Goal: Information Seeking & Learning: Learn about a topic

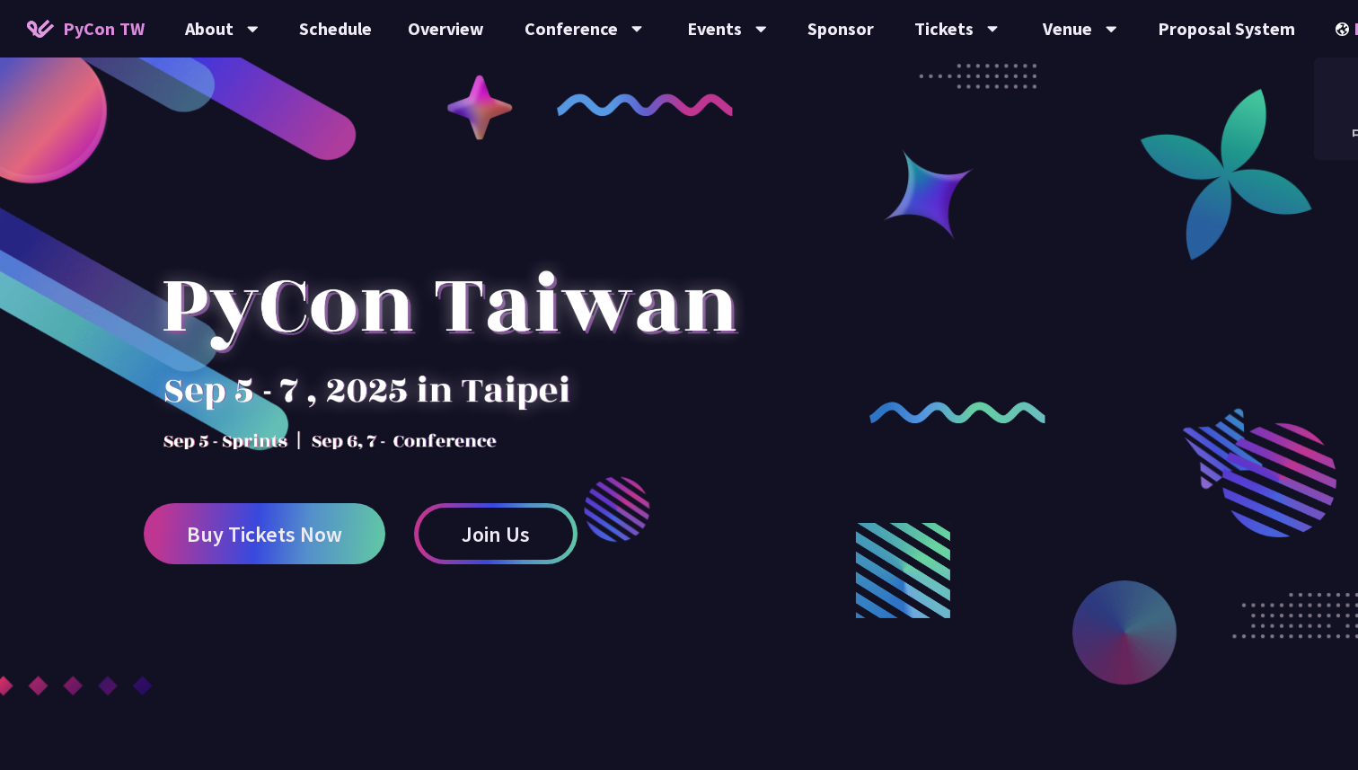
click at [1335, 19] on div "EN" at bounding box center [1368, 28] width 66 height 57
click at [1323, 142] on div "中文" at bounding box center [1368, 134] width 108 height 42
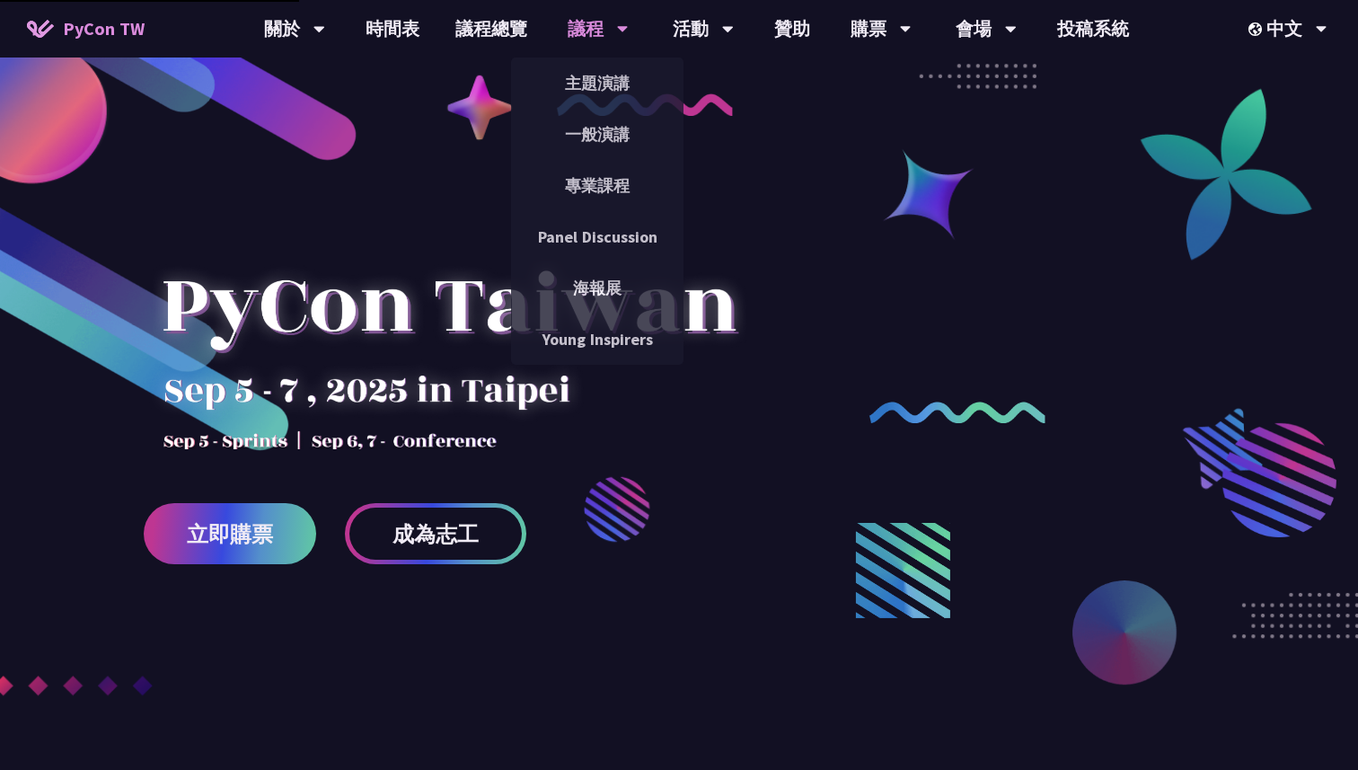
click at [594, 157] on div "一般演講" at bounding box center [597, 134] width 172 height 51
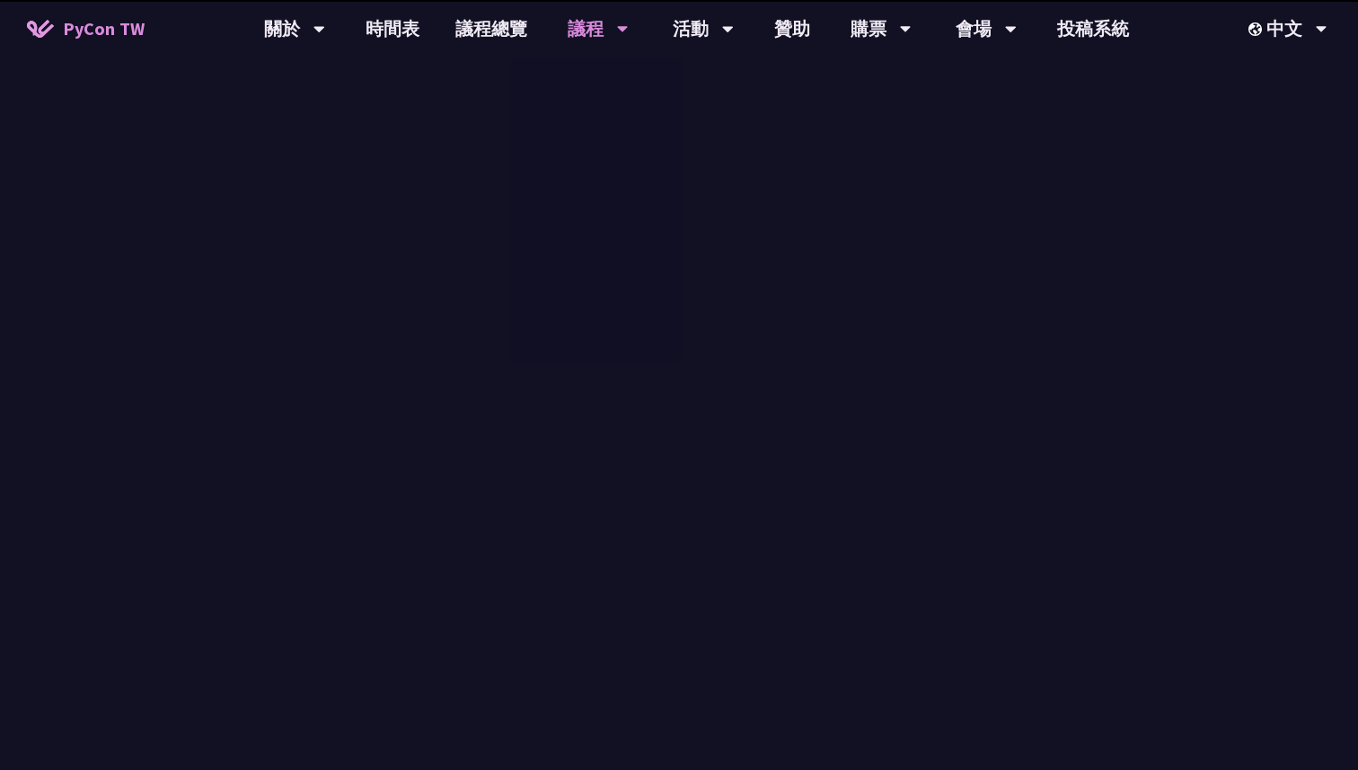
click at [594, 149] on link "一般演講" at bounding box center [597, 134] width 172 height 42
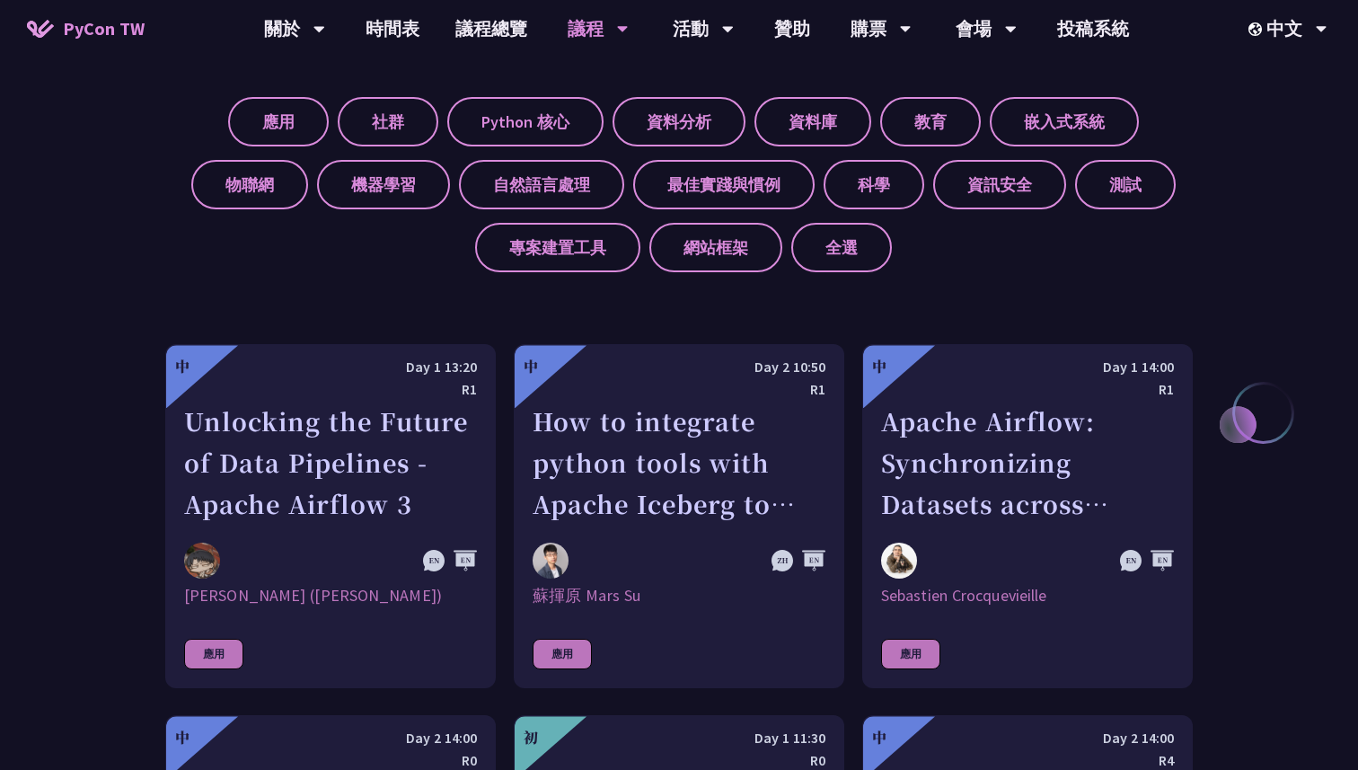
scroll to position [446, 0]
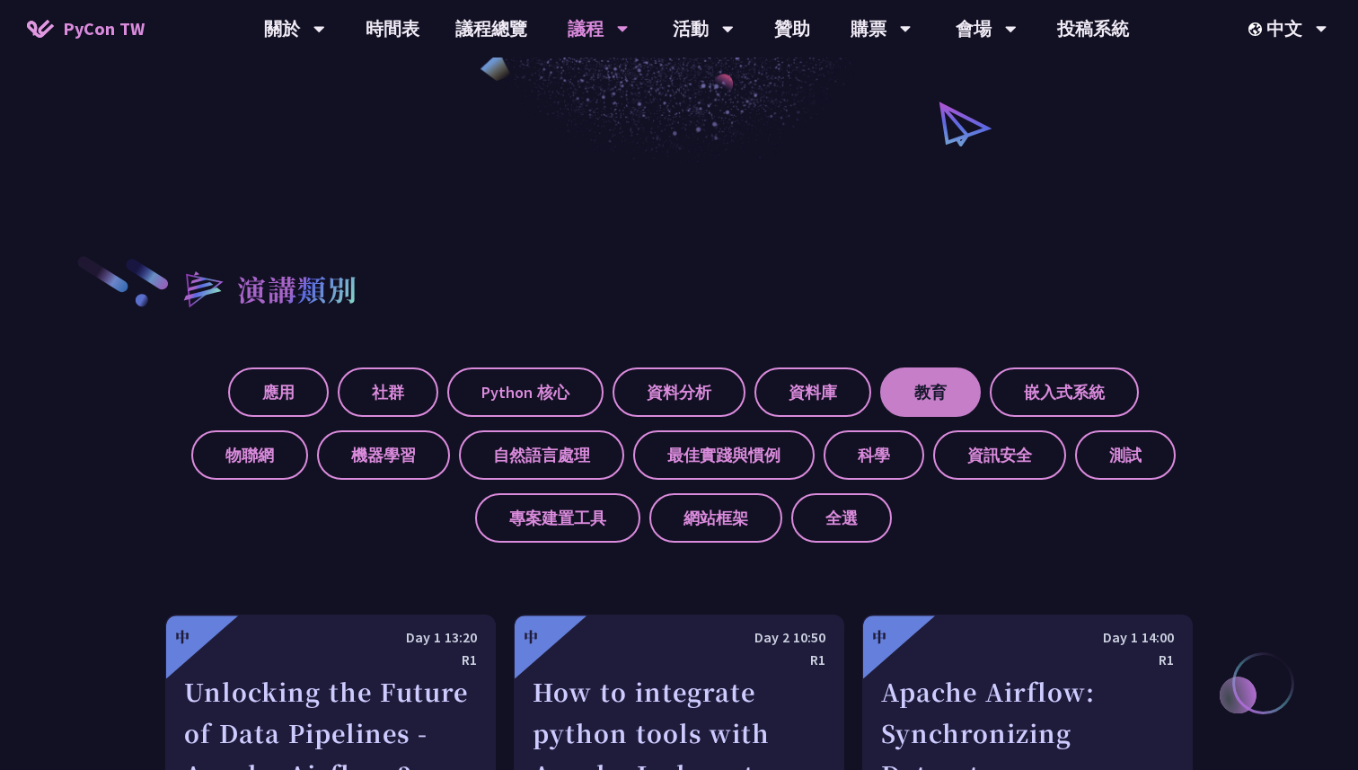
click at [917, 401] on label "教育" at bounding box center [930, 391] width 101 height 49
click at [0, 0] on input "教育" at bounding box center [0, 0] width 0 height 0
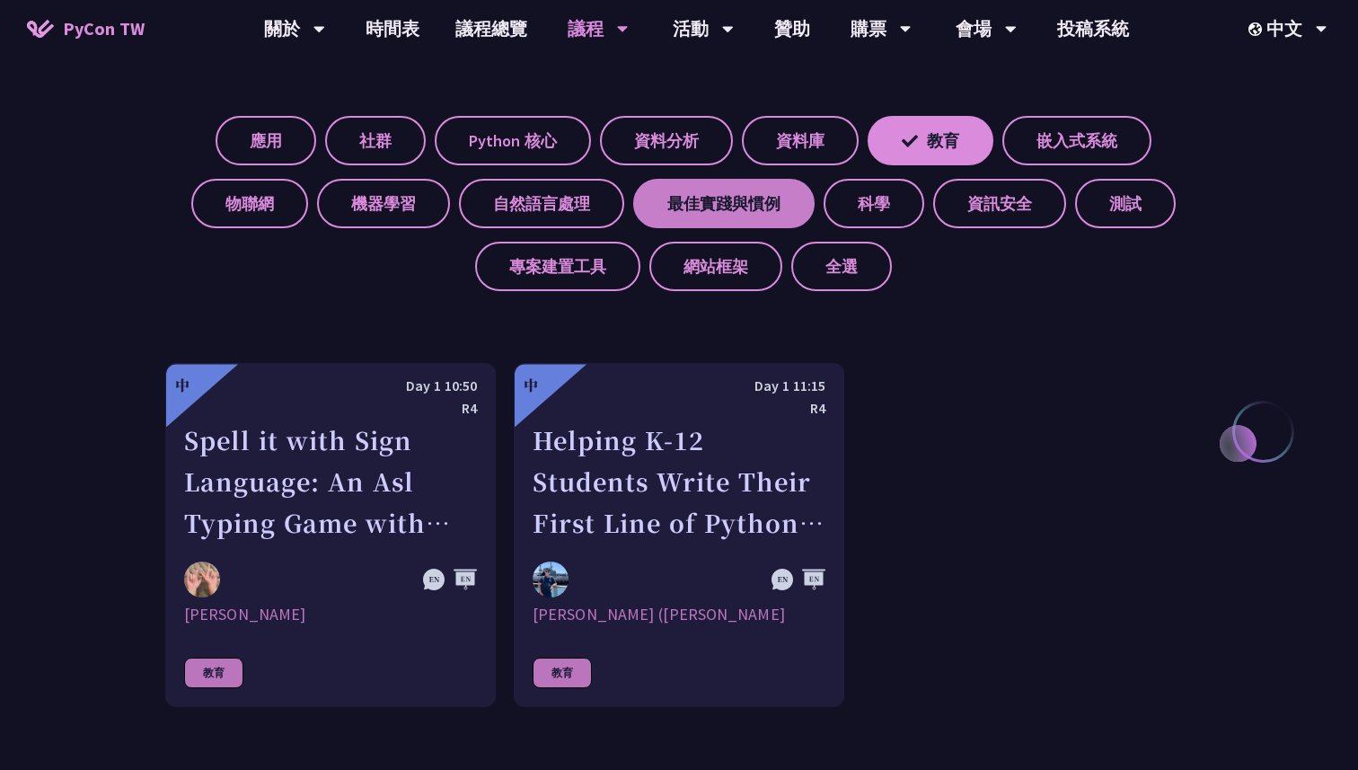
scroll to position [690, 0]
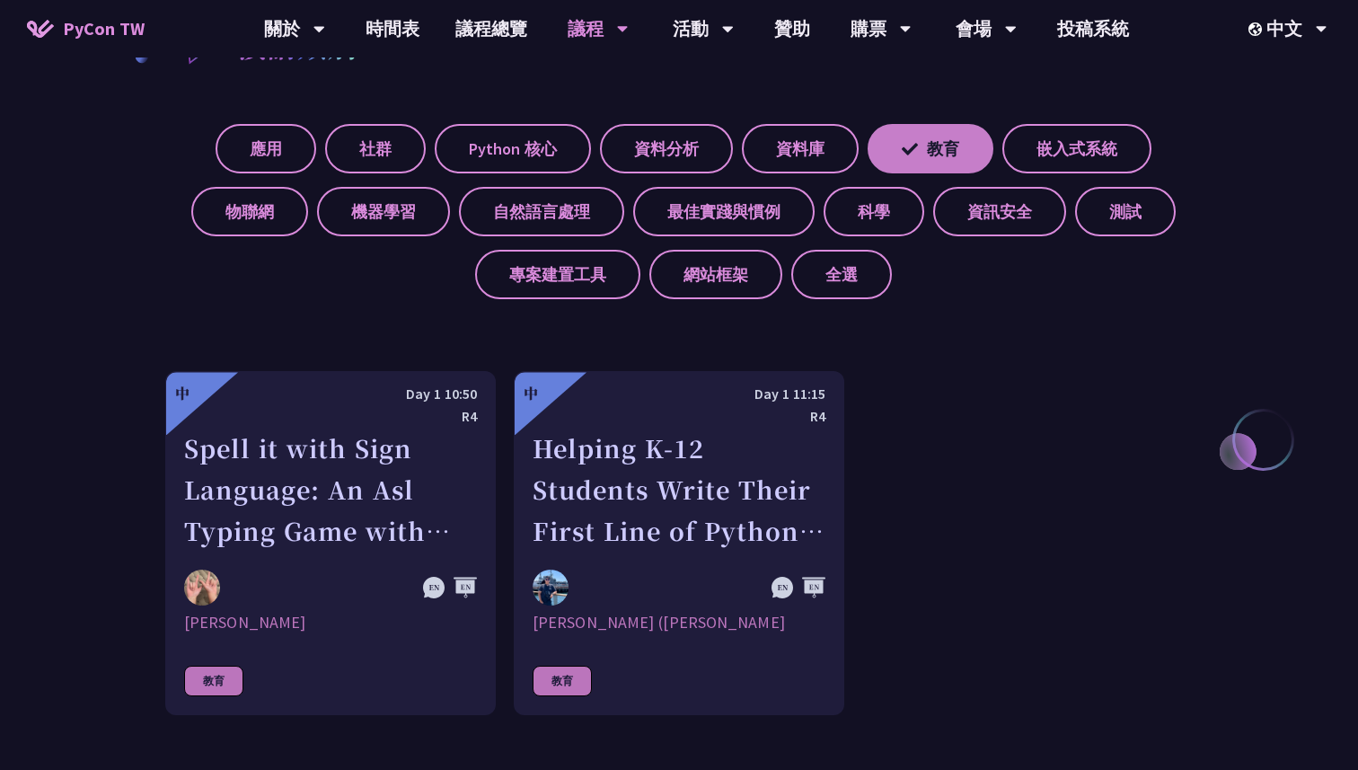
click at [944, 145] on label "教育" at bounding box center [930, 148] width 126 height 49
click at [0, 0] on input "教育" at bounding box center [0, 0] width 0 height 0
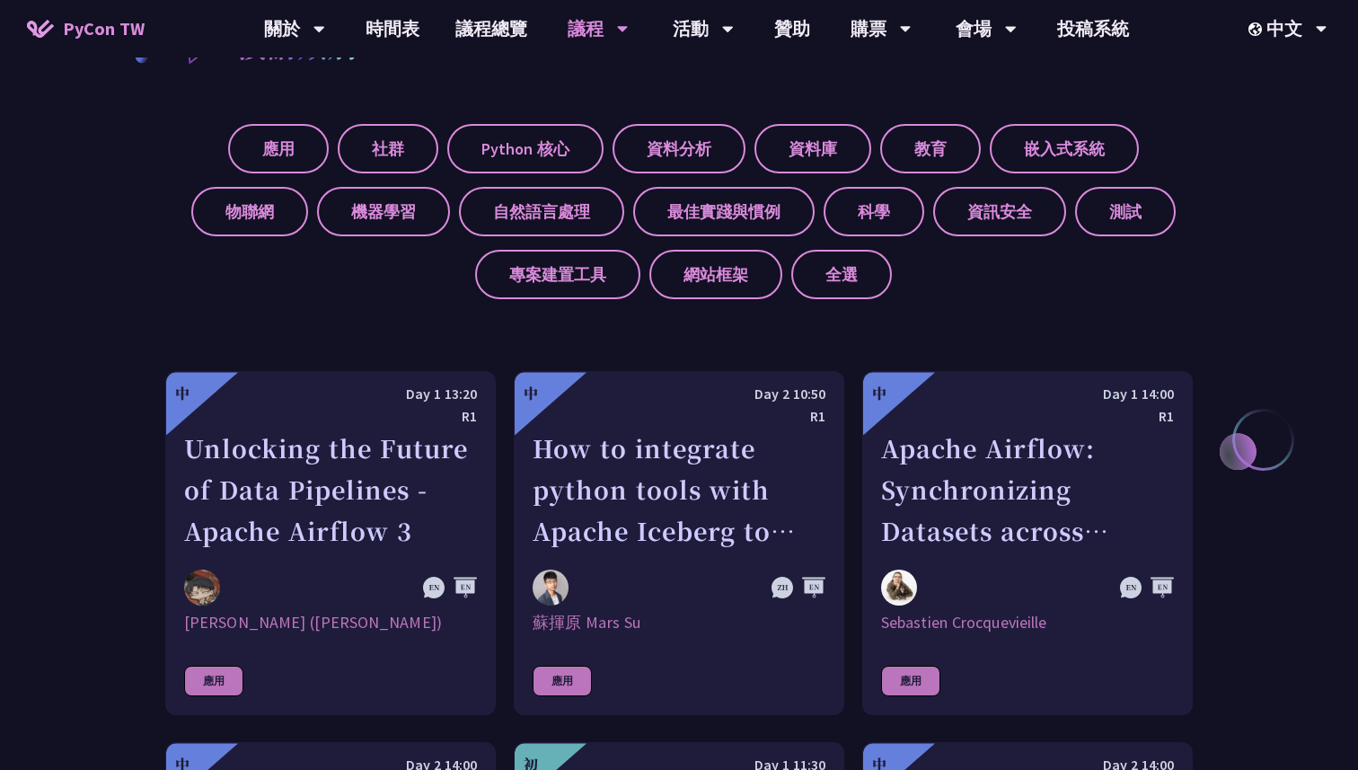
click at [128, 20] on span "PyCon TW" at bounding box center [104, 28] width 82 height 27
click at [122, 31] on span "PyCon TW" at bounding box center [104, 28] width 82 height 27
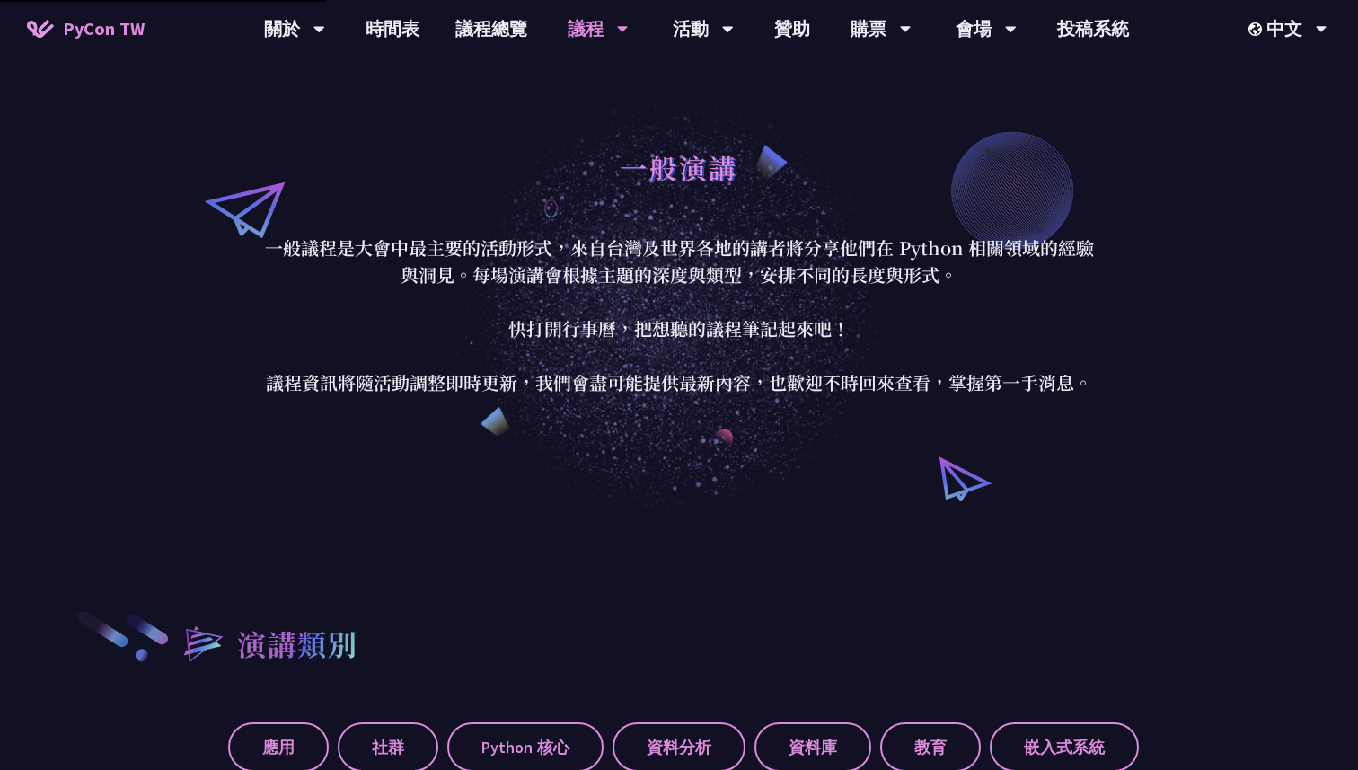
scroll to position [0, 0]
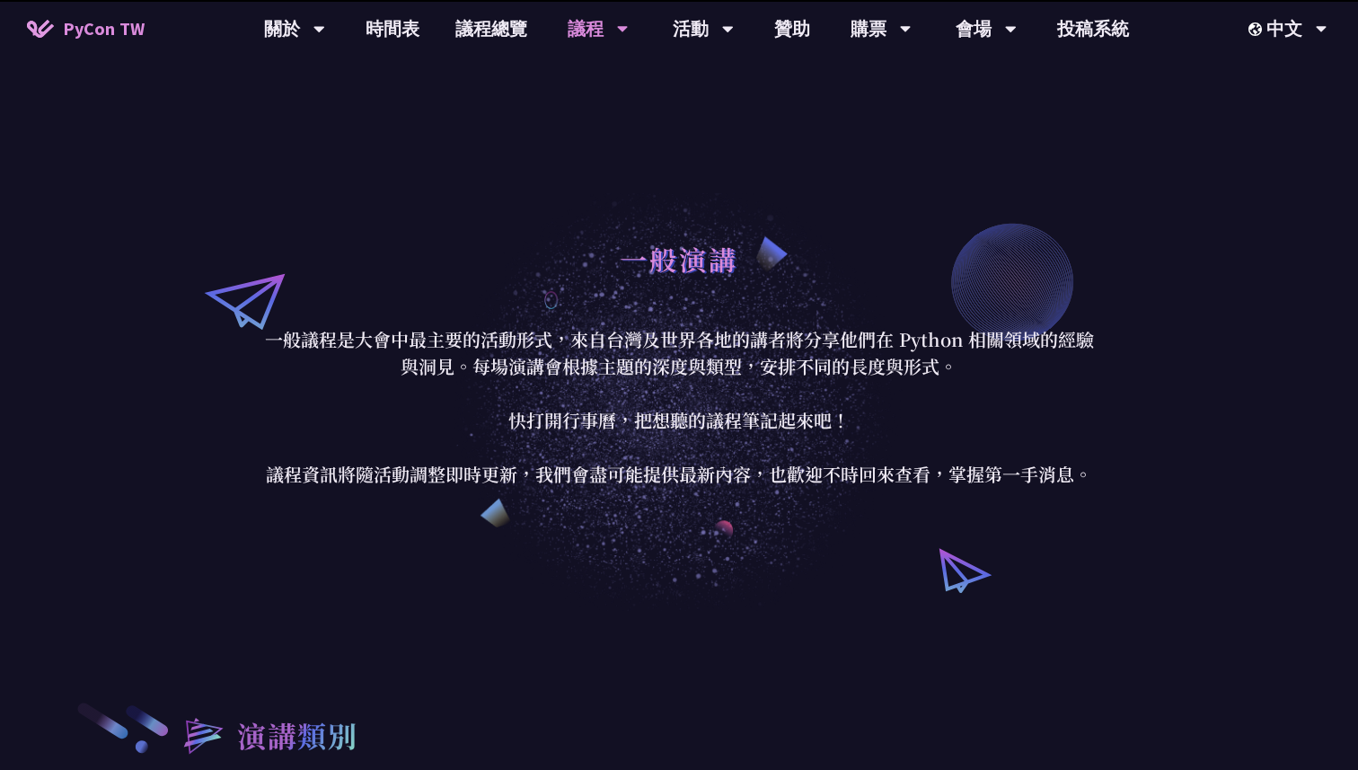
click at [106, 24] on span "PyCon TW" at bounding box center [104, 28] width 82 height 27
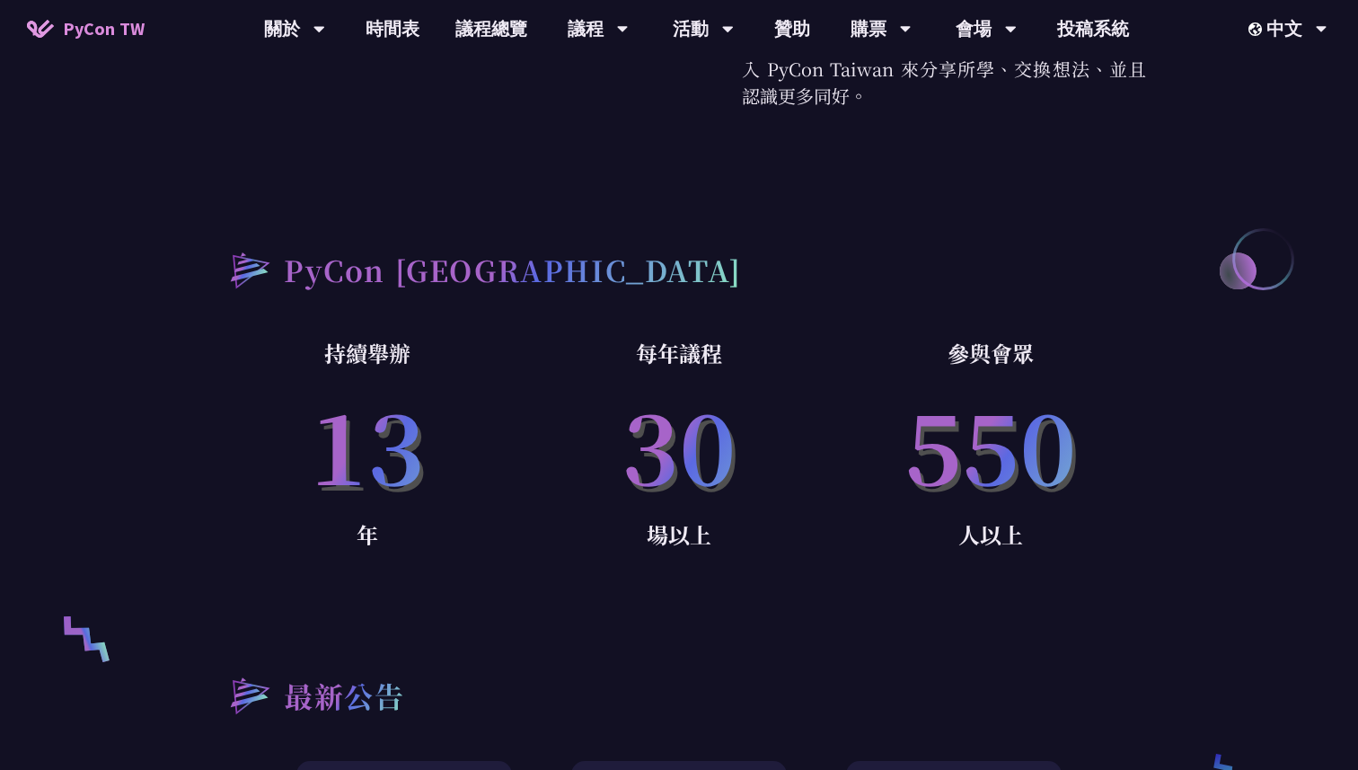
scroll to position [982, 0]
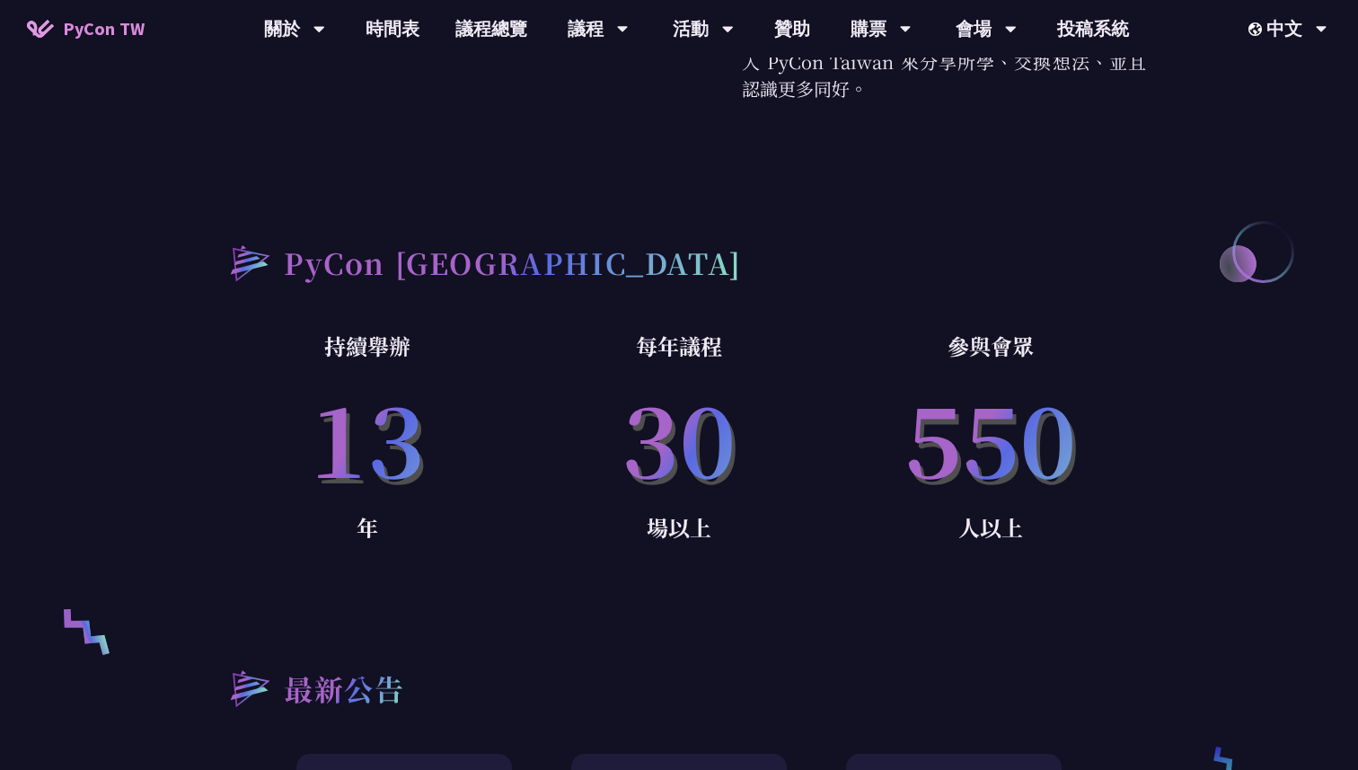
drag, startPoint x: 929, startPoint y: 427, endPoint x: 1064, endPoint y: 427, distance: 135.6
click at [1064, 427] on p "550" at bounding box center [990, 436] width 312 height 145
